Goal: Find specific page/section: Find specific page/section

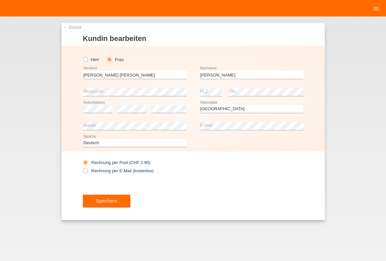
select select "CH"
click at [81, 28] on link "← Zurück" at bounding box center [72, 27] width 18 height 5
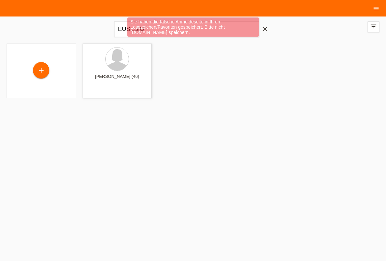
click at [265, 28] on div "Sie haben die falsche Anmeldeseite in Ihren Lesezeichen/Favoriten gespeichert. …" at bounding box center [193, 27] width 232 height 21
click at [179, 35] on div "Sie haben die falsche Anmeldeseite in Ihren Lesezeichen/Favoriten gespeichert. …" at bounding box center [193, 26] width 132 height 19
drag, startPoint x: 179, startPoint y: 32, endPoint x: 105, endPoint y: 35, distance: 73.8
click at [105, 35] on div "Sie haben die falsche Anmeldeseite in Ihren Lesezeichen/Favoriten gespeichert. …" at bounding box center [193, 27] width 232 height 21
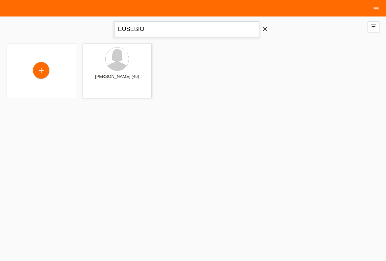
drag, startPoint x: 152, startPoint y: 35, endPoint x: 92, endPoint y: 34, distance: 60.9
click at [114, 34] on input "EUSEBIO" at bounding box center [186, 28] width 145 height 15
click at [185, 86] on div "+ Monica Antonia Eusebio-Garcia Rosario (46) launch Anzeigen" at bounding box center [193, 70] width 380 height 61
click at [284, 59] on div "+ Monica Antonia Eusebio-Garcia Rosario (46) launch Anzeigen" at bounding box center [193, 70] width 380 height 61
click at [375, 8] on icon "menu" at bounding box center [376, 8] width 7 height 7
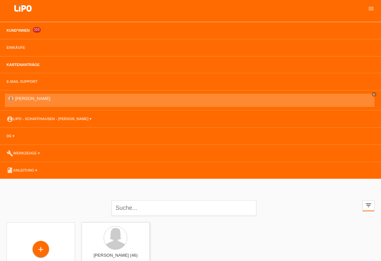
click at [26, 65] on link "Kartenanträge" at bounding box center [23, 65] width 40 height 4
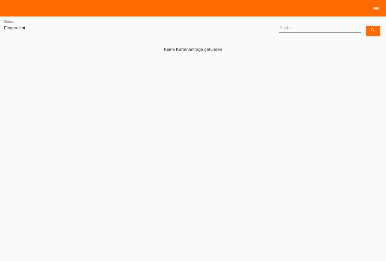
click at [374, 7] on icon "menu" at bounding box center [376, 8] width 7 height 7
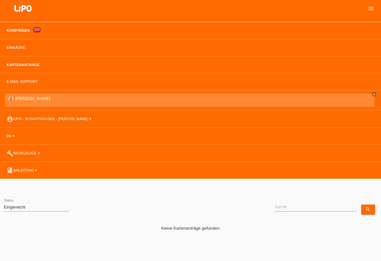
click at [20, 32] on link "Kund*innen" at bounding box center [18, 30] width 30 height 4
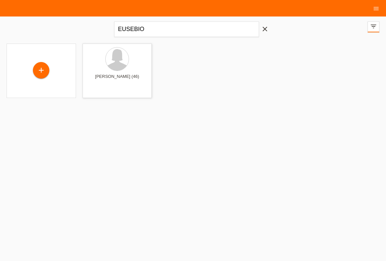
click at [268, 30] on icon "close" at bounding box center [265, 29] width 8 height 8
click at [241, 96] on div at bounding box center [193, 73] width 380 height 66
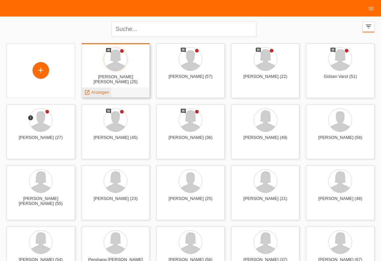
click at [98, 95] on div "launch Anzeigen" at bounding box center [97, 92] width 30 height 10
click at [98, 95] on span "Anzeigen" at bounding box center [100, 92] width 18 height 5
